Goal: Manage account settings

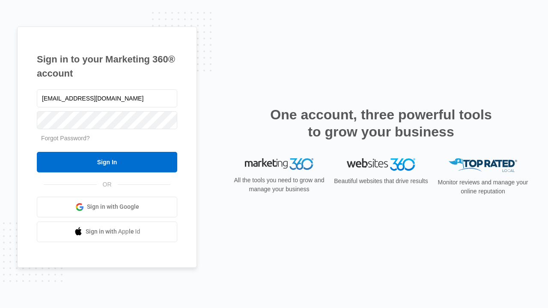
type input "[EMAIL_ADDRESS][DOMAIN_NAME]"
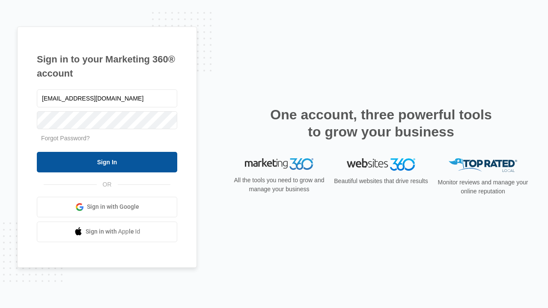
click at [107, 162] on input "Sign In" at bounding box center [107, 162] width 140 height 21
